Goal: Submit feedback/report problem

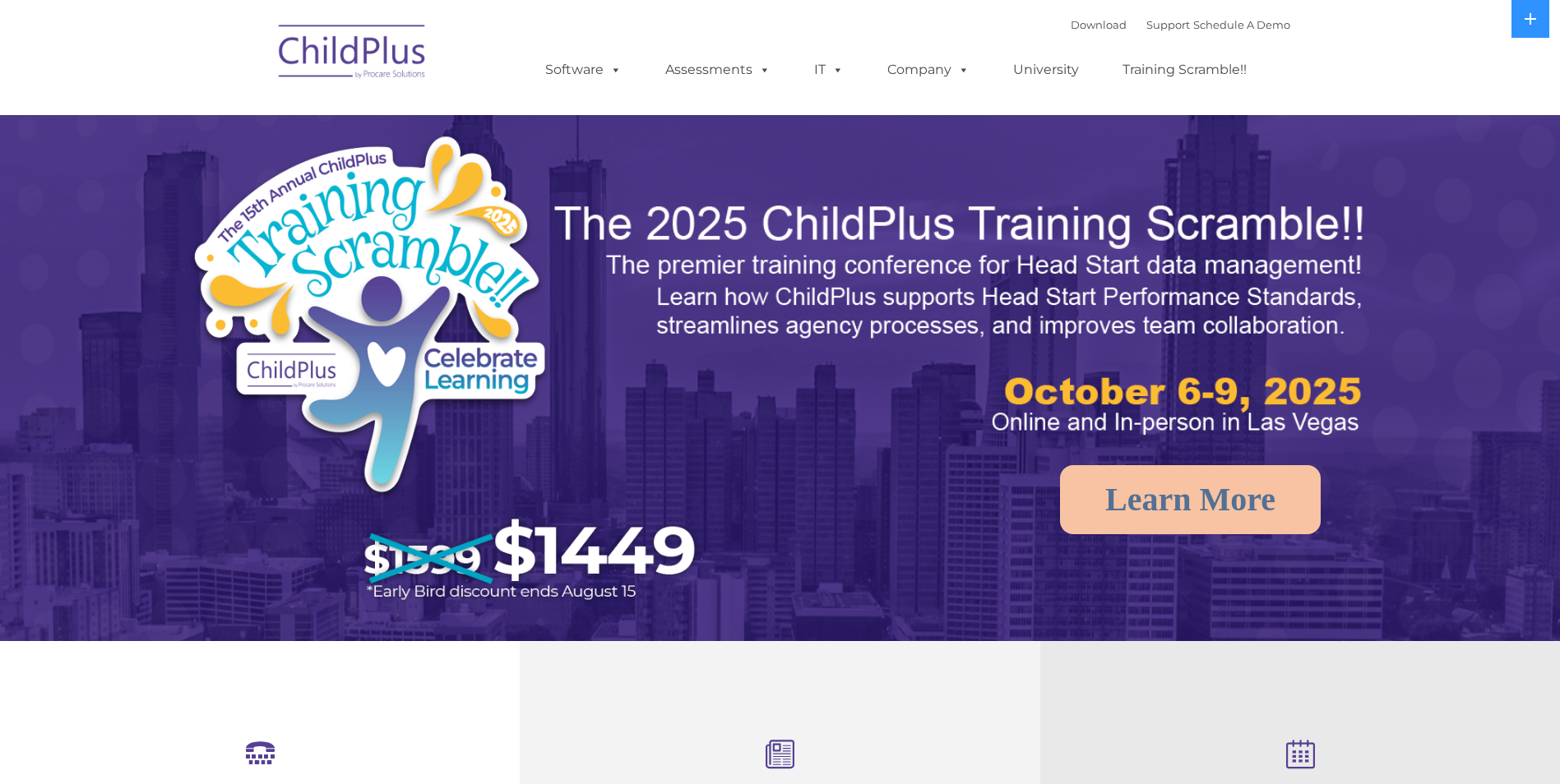
scroll to position [201, 0]
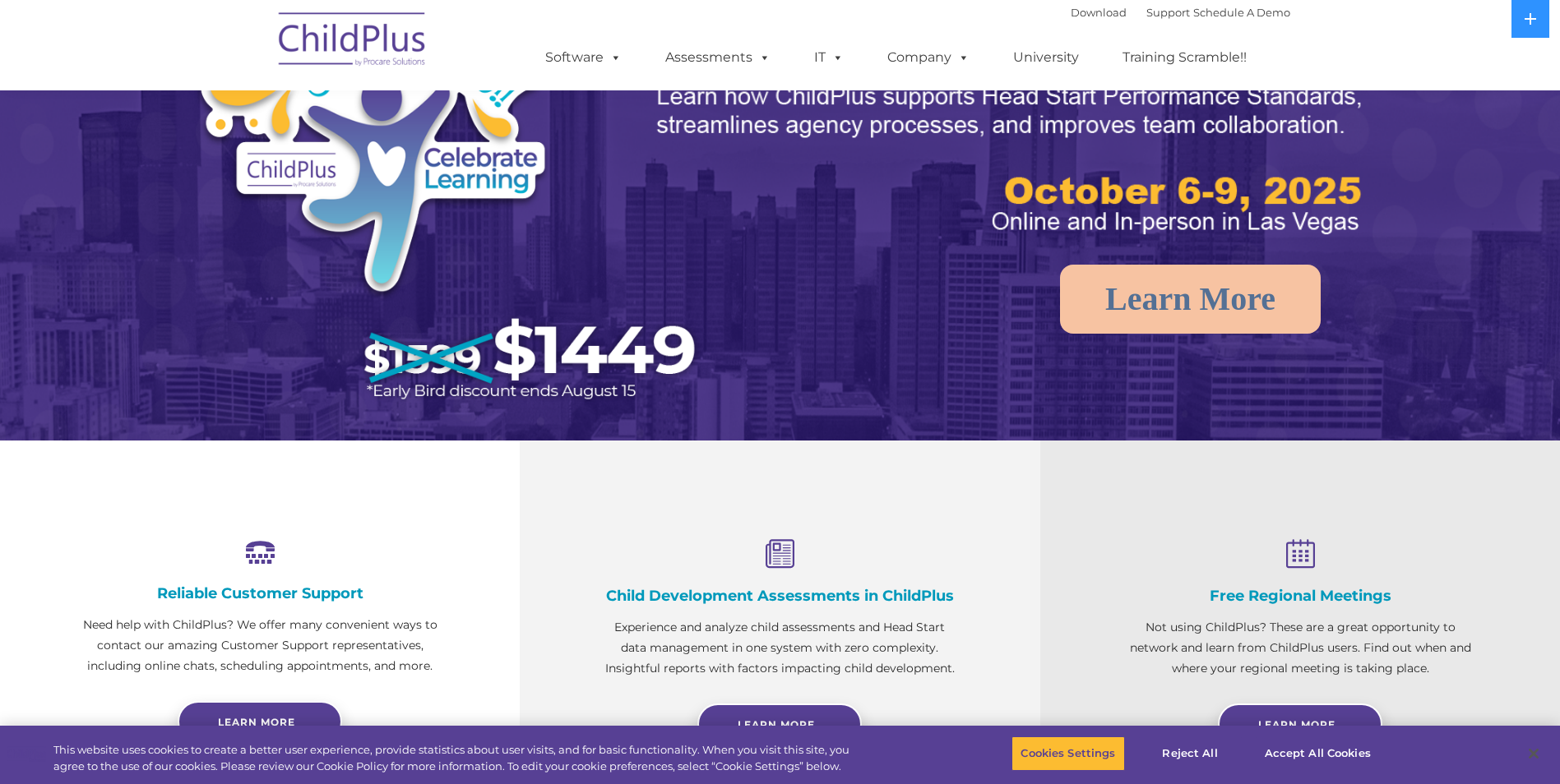
select select "MEDIUM"
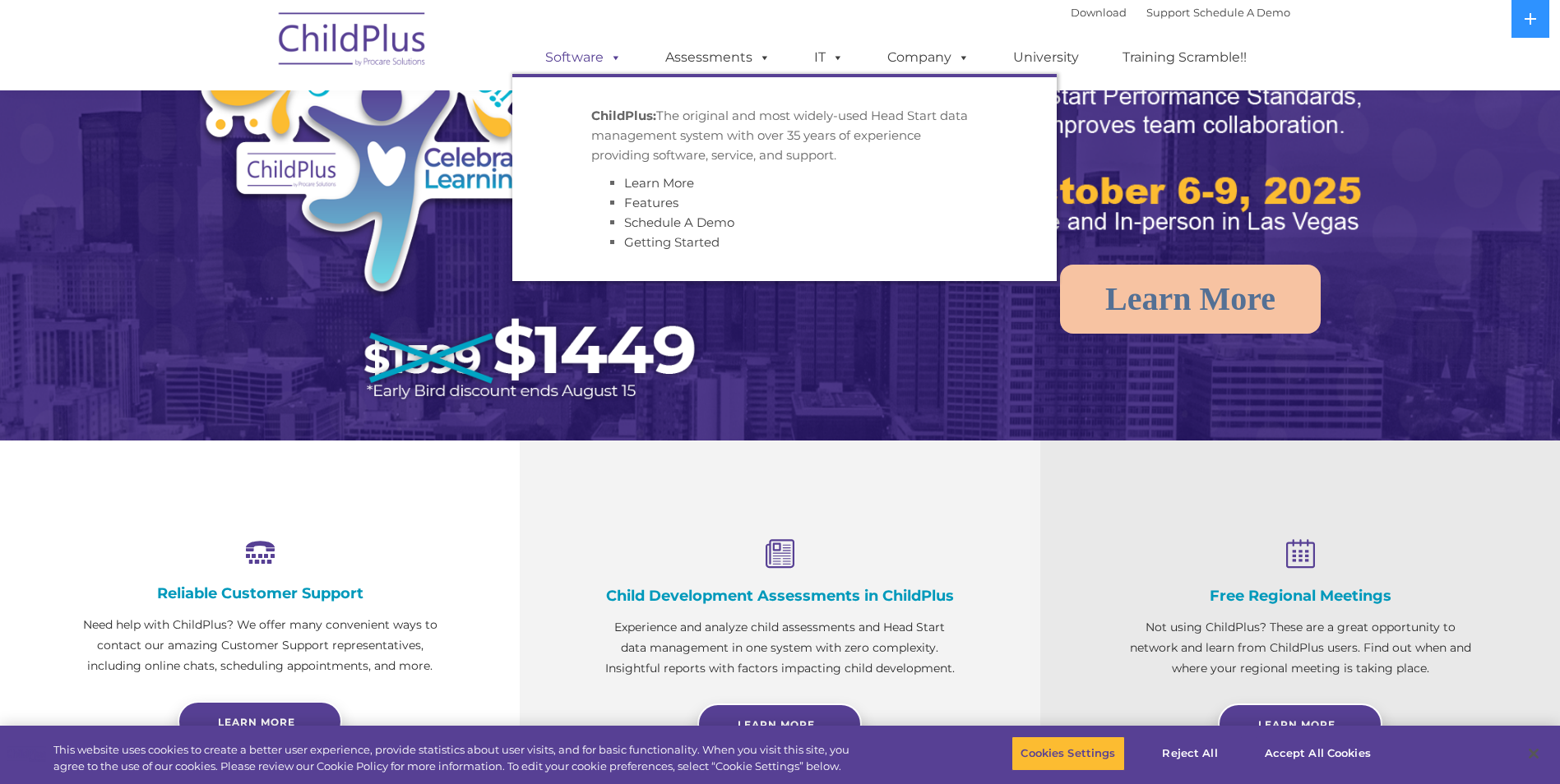
click at [611, 65] on span at bounding box center [612, 57] width 18 height 15
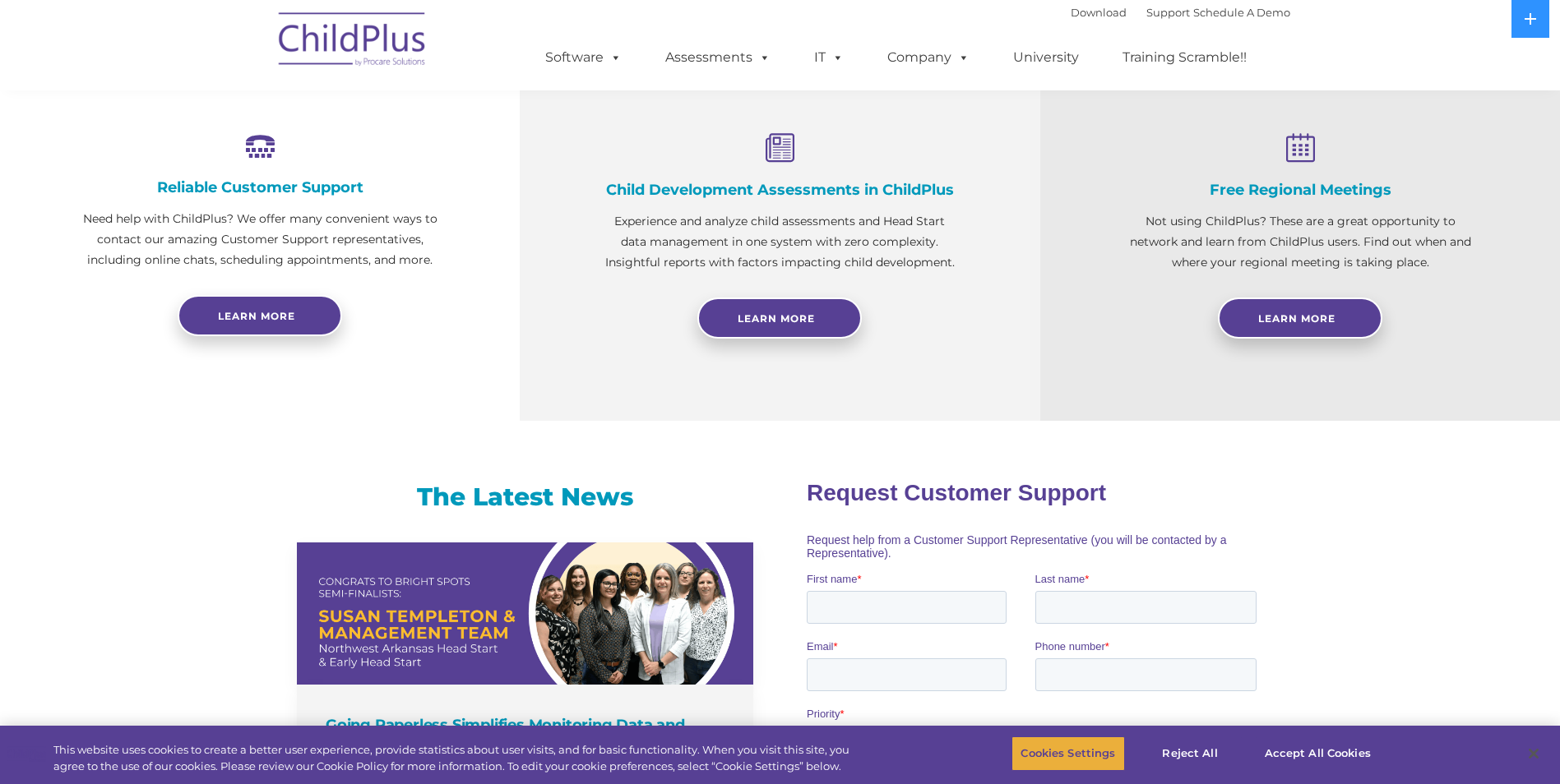
scroll to position [1338, 0]
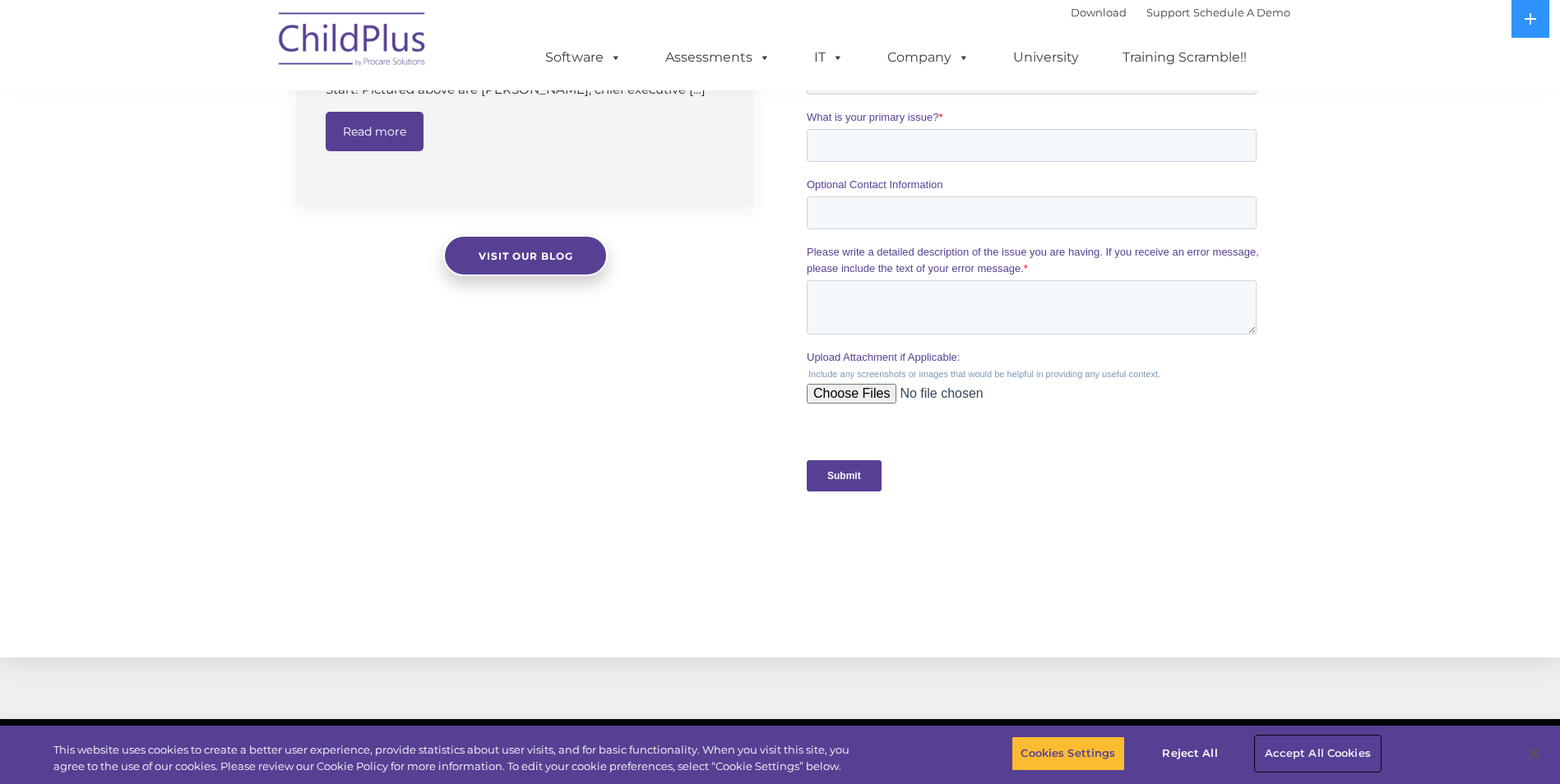
click at [1313, 758] on button "Accept All Cookies" at bounding box center [1317, 754] width 125 height 34
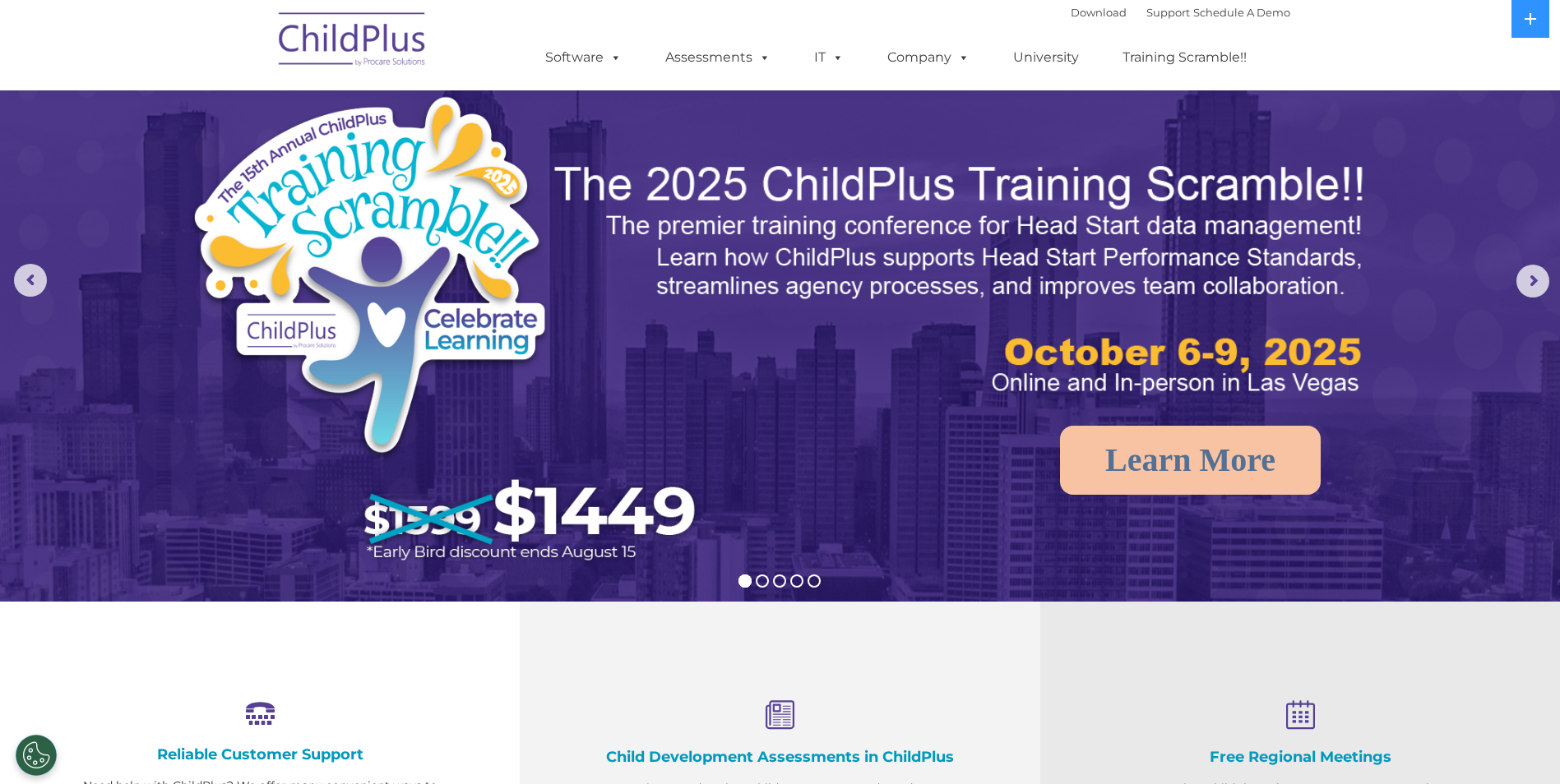
scroll to position [0, 0]
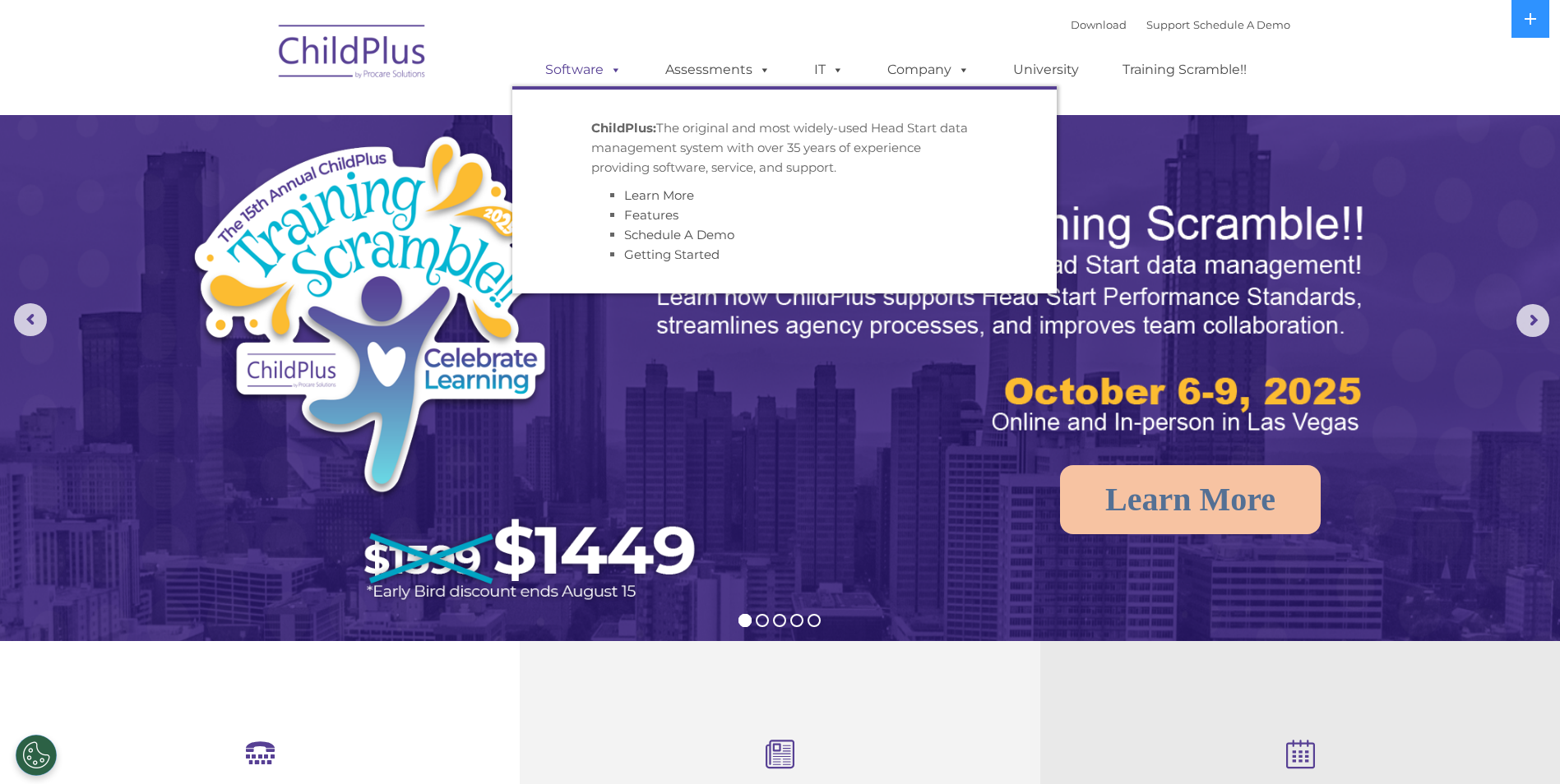
click at [617, 71] on span at bounding box center [612, 70] width 18 height 15
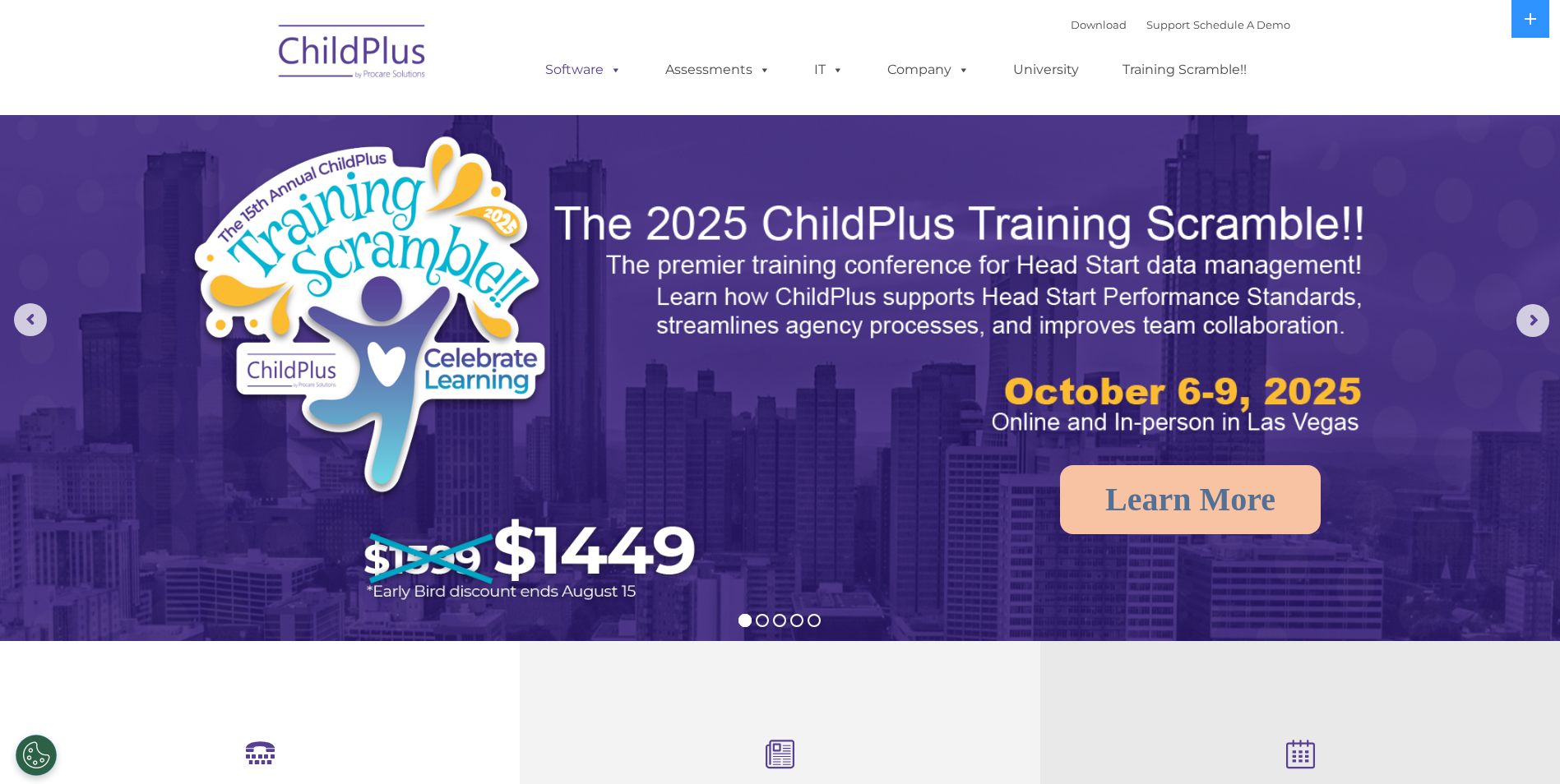
click at [616, 71] on span at bounding box center [612, 70] width 18 height 15
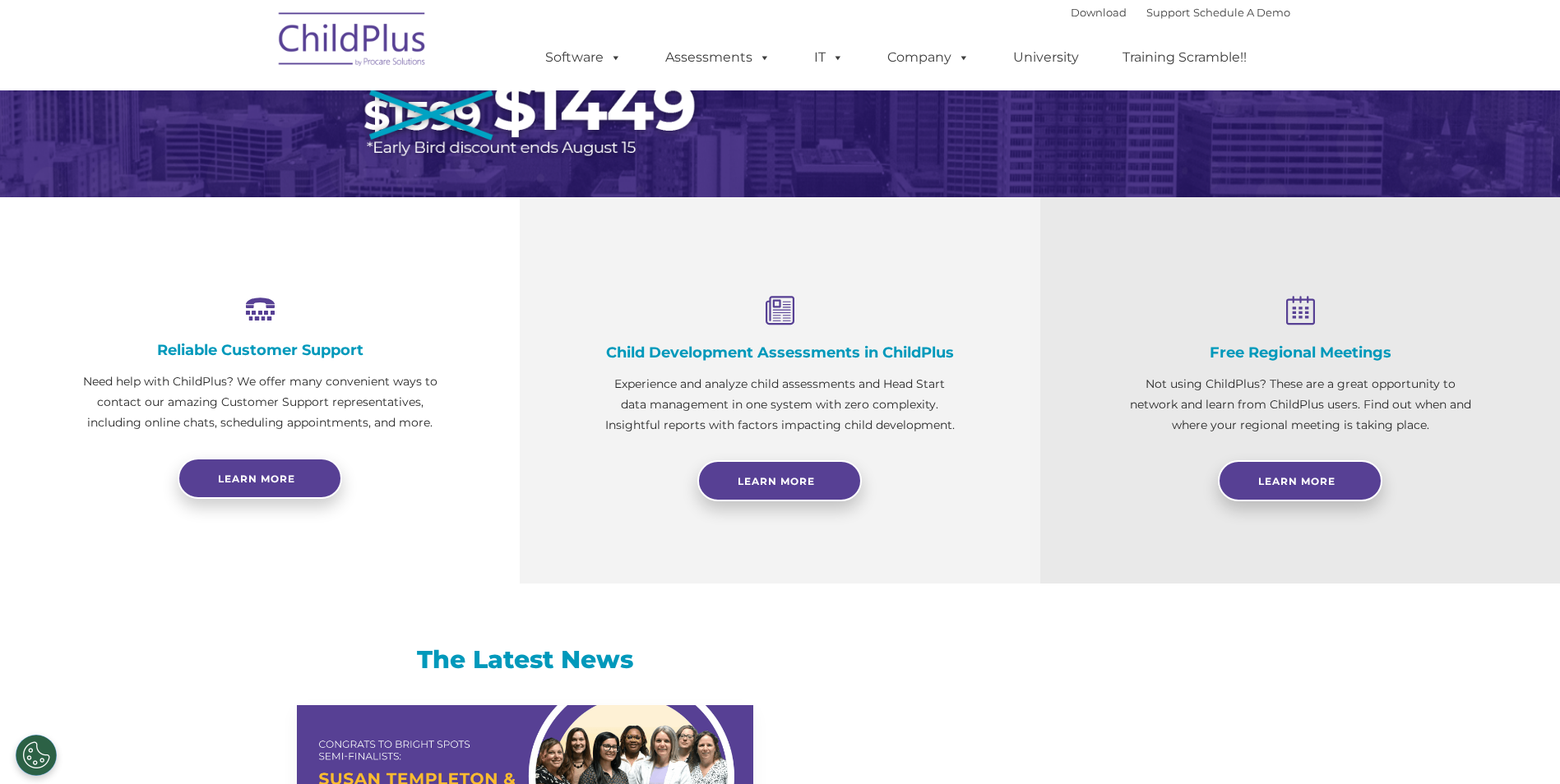
select select "MEDIUM"
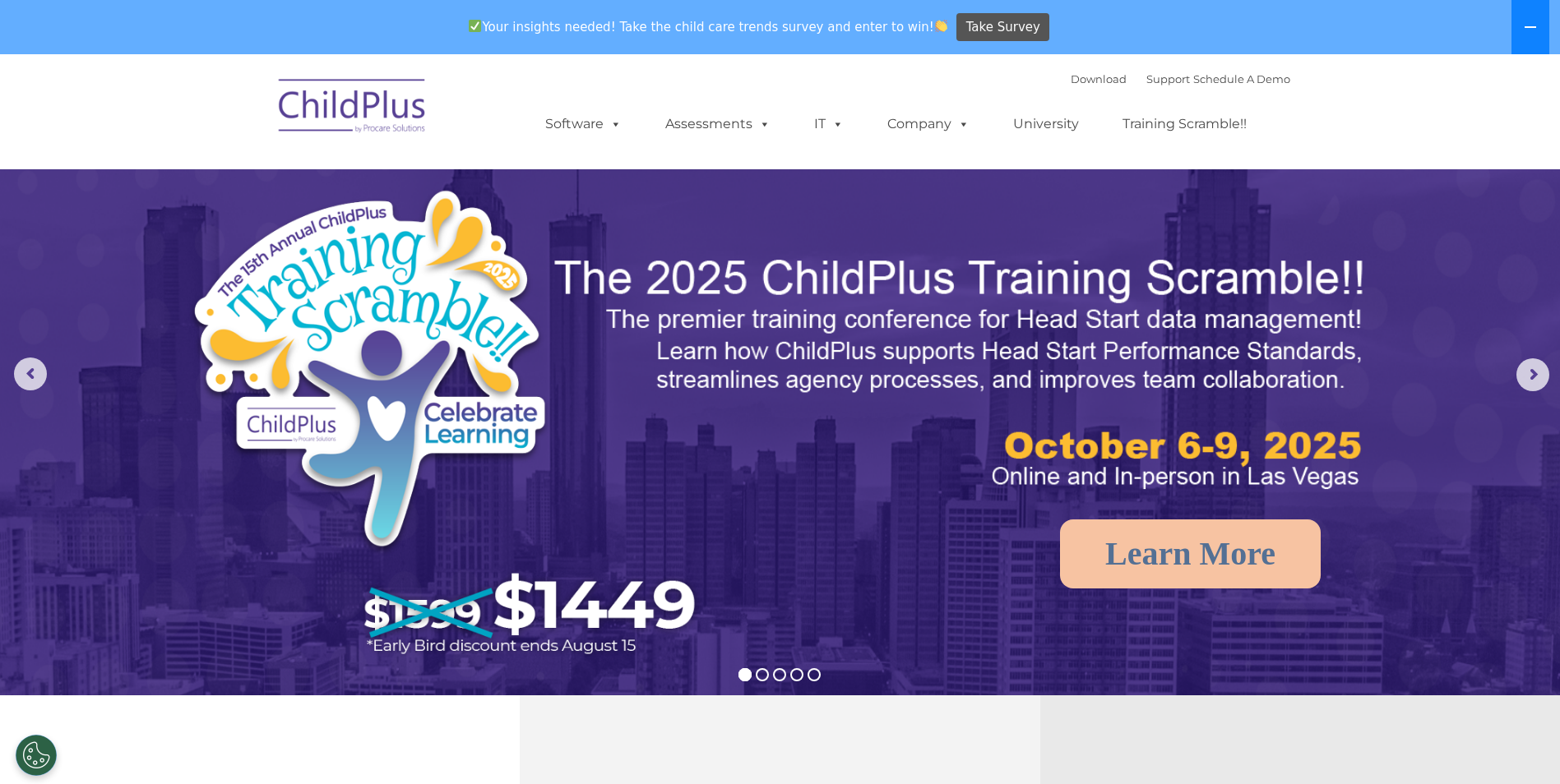
click at [1521, 27] on button at bounding box center [1530, 27] width 38 height 54
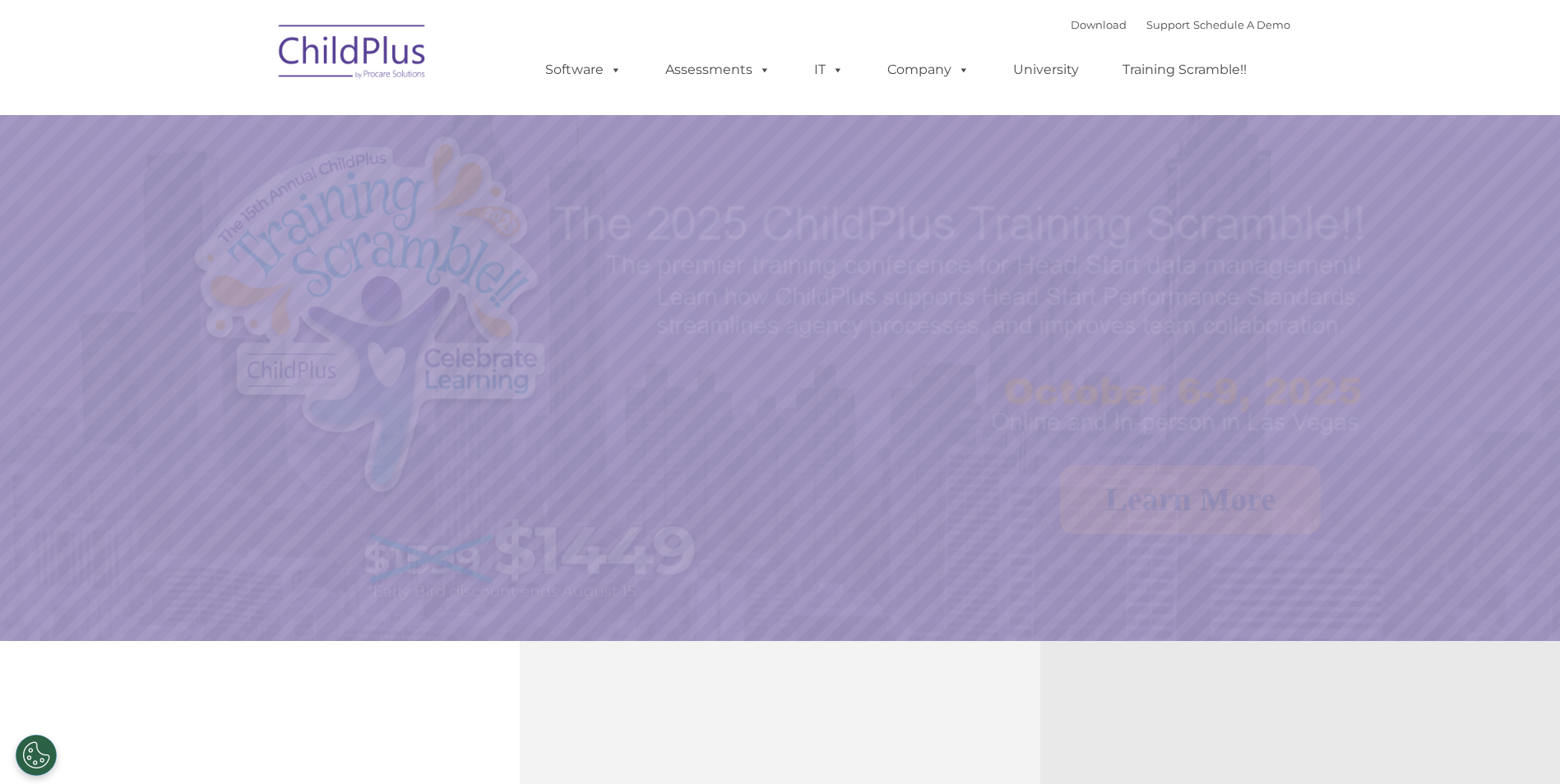
select select "MEDIUM"
